Goal: Task Accomplishment & Management: Use online tool/utility

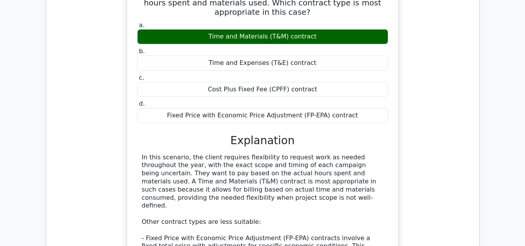
scroll to position [2690, 0]
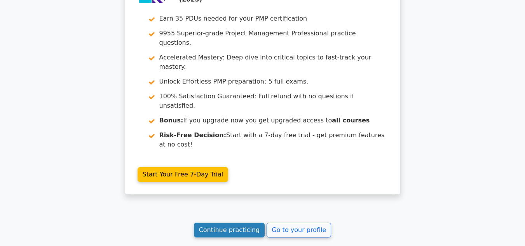
click at [236, 223] on link "Continue practicing" at bounding box center [229, 230] width 71 height 15
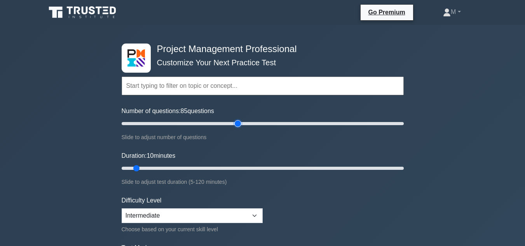
drag, startPoint x: 131, startPoint y: 124, endPoint x: 240, endPoint y: 126, distance: 108.5
click at [240, 126] on input "Number of questions: 85 questions" at bounding box center [263, 123] width 282 height 9
drag, startPoint x: 240, startPoint y: 126, endPoint x: 226, endPoint y: 126, distance: 13.6
type input "75"
click at [226, 126] on input "Number of questions: 75 questions" at bounding box center [263, 123] width 282 height 9
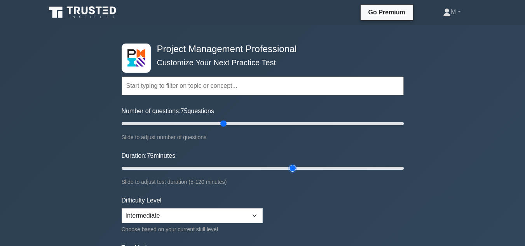
drag, startPoint x: 137, startPoint y: 167, endPoint x: 290, endPoint y: 163, distance: 152.9
type input "75"
click at [290, 164] on input "Duration: 75 minutes" at bounding box center [263, 168] width 282 height 9
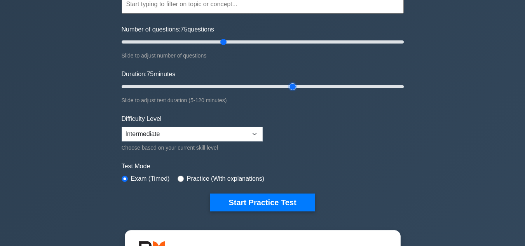
scroll to position [82, 0]
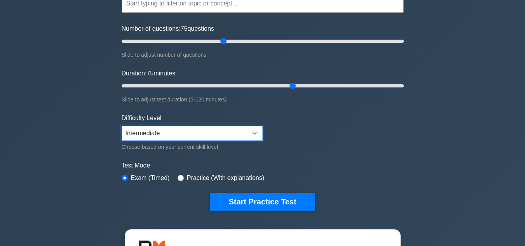
click at [211, 134] on select "Beginner Intermediate Expert" at bounding box center [192, 133] width 141 height 15
click at [322, 146] on form "Topics Scope Management Time Management Cost Management Quality Management Risk…" at bounding box center [263, 90] width 282 height 240
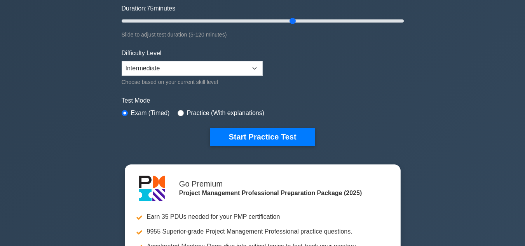
scroll to position [148, 0]
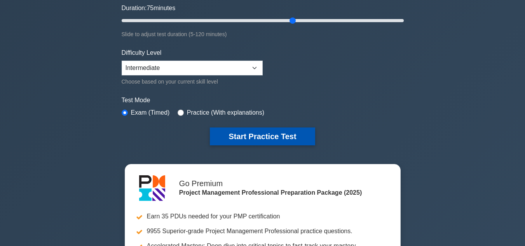
click at [249, 137] on button "Start Practice Test" at bounding box center [262, 137] width 105 height 18
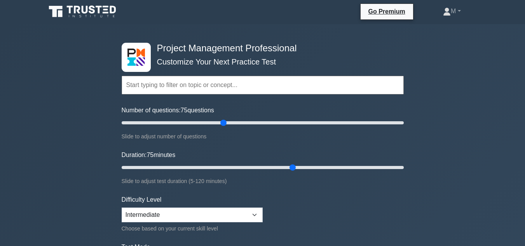
scroll to position [0, 0]
